Goal: Navigation & Orientation: Find specific page/section

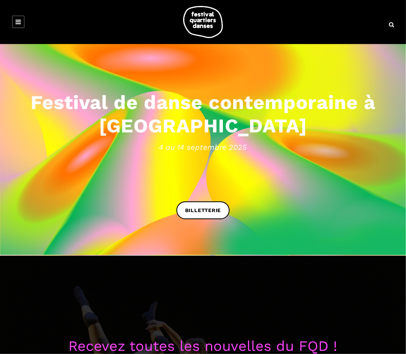
click at [19, 23] on icon at bounding box center [18, 22] width 6 height 6
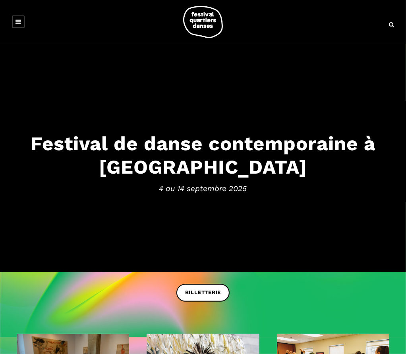
click at [17, 19] on icon at bounding box center [18, 22] width 6 height 6
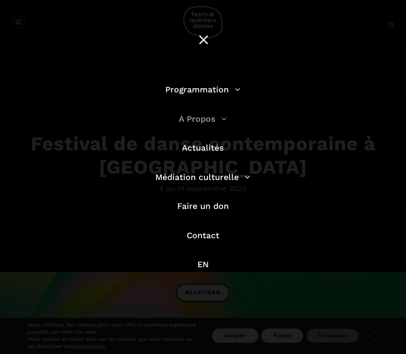
click at [218, 120] on link "A Propos" at bounding box center [203, 119] width 48 height 10
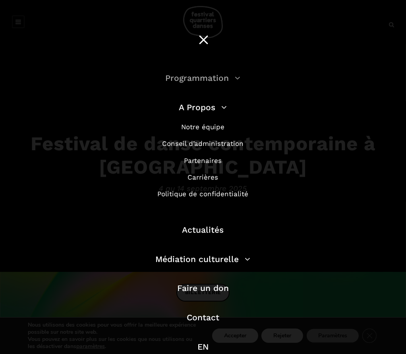
click at [222, 74] on link "Programmation" at bounding box center [203, 78] width 75 height 10
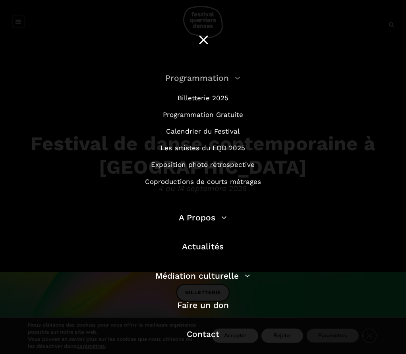
click at [219, 79] on link "Programmation" at bounding box center [203, 78] width 75 height 10
